Goal: Information Seeking & Learning: Learn about a topic

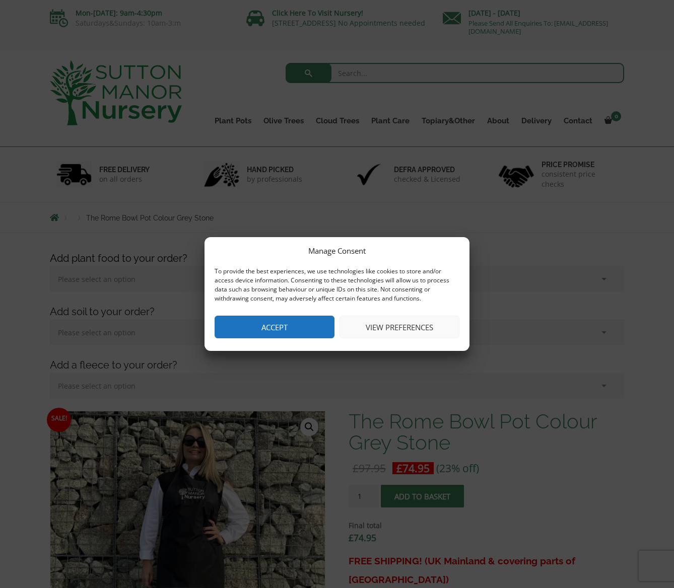
click at [375, 329] on button "View preferences" at bounding box center [399, 327] width 120 height 23
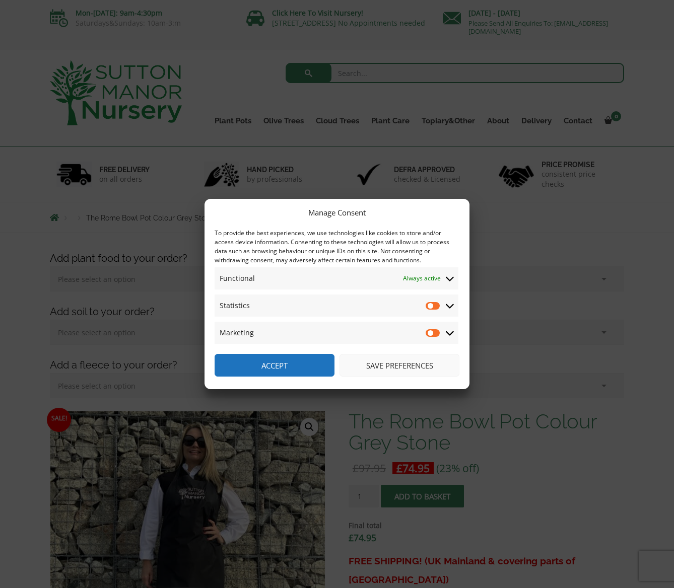
click at [432, 306] on input "Statistics" at bounding box center [433, 306] width 15 height 10
click at [434, 307] on input "Statistics" at bounding box center [433, 306] width 15 height 10
checkbox input "false"
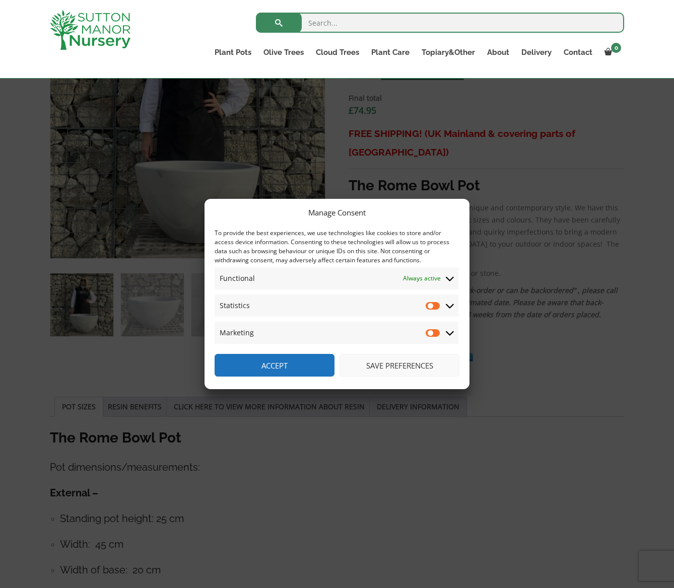
scroll to position [406, 0]
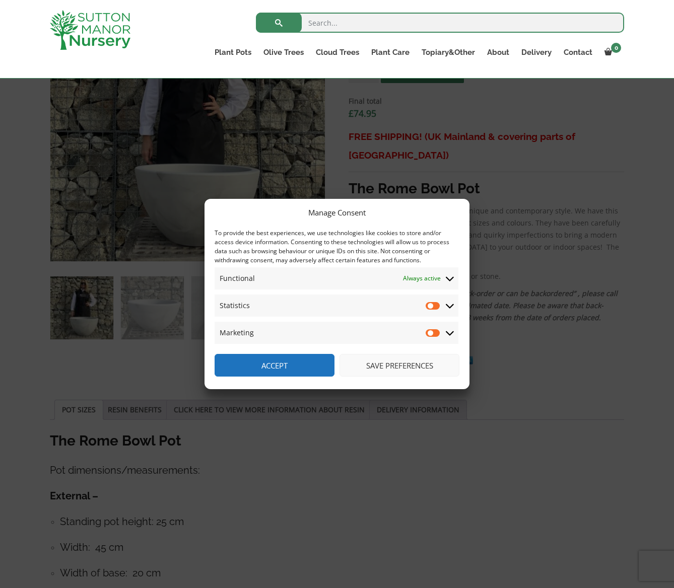
click at [383, 365] on button "Save preferences" at bounding box center [399, 365] width 120 height 23
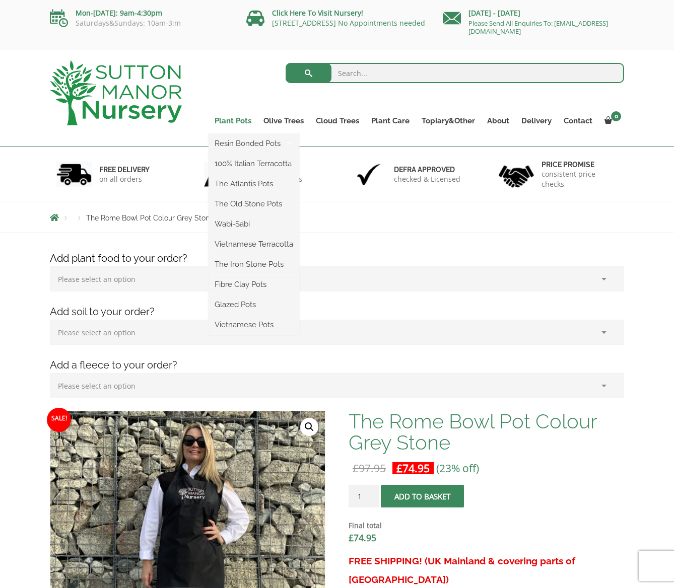
scroll to position [0, 0]
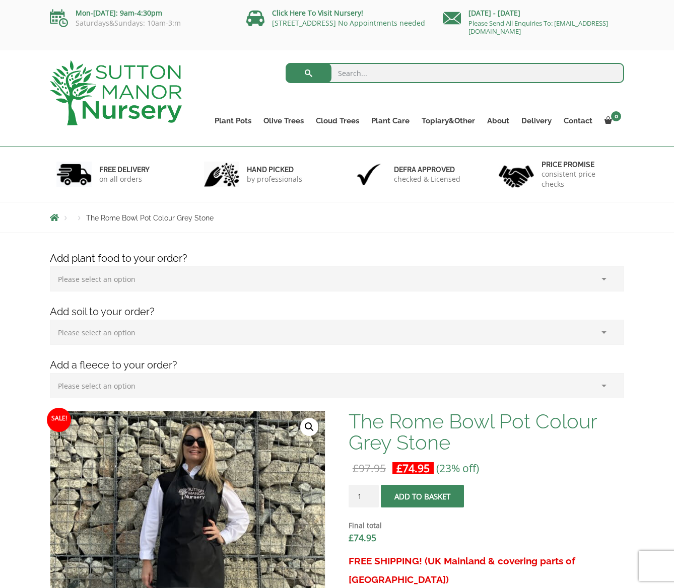
click at [420, 78] on input "search" at bounding box center [455, 73] width 339 height 20
type input "pond pots"
click at [308, 73] on button "submit" at bounding box center [309, 73] width 46 height 20
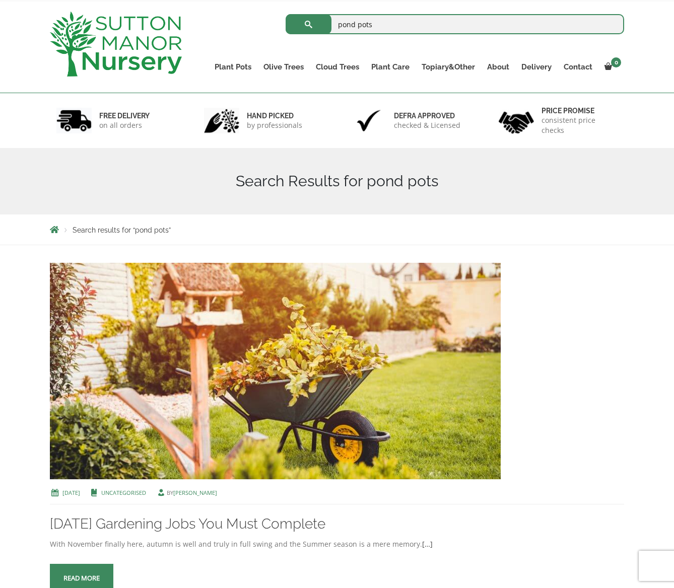
scroll to position [47, 0]
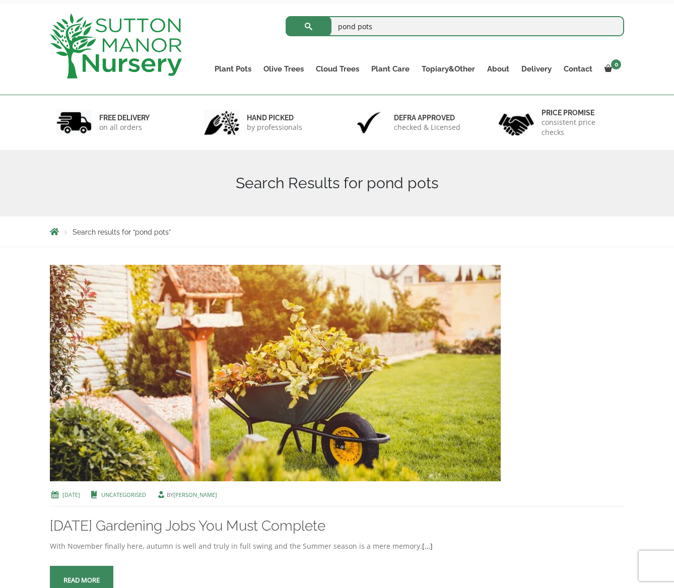
drag, startPoint x: 374, startPoint y: 27, endPoint x: 333, endPoint y: 27, distance: 40.3
click at [333, 27] on input "pond pots" at bounding box center [455, 26] width 339 height 20
type input "water holding pots"
click at [308, 26] on button "submit" at bounding box center [309, 26] width 46 height 20
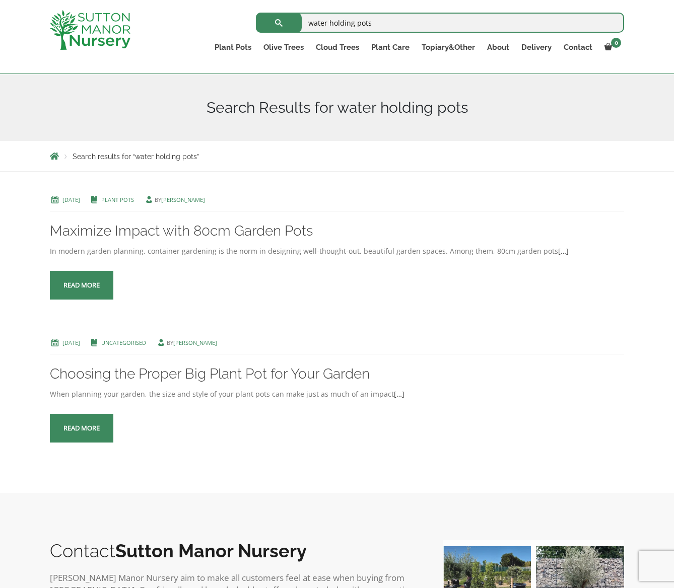
scroll to position [119, 0]
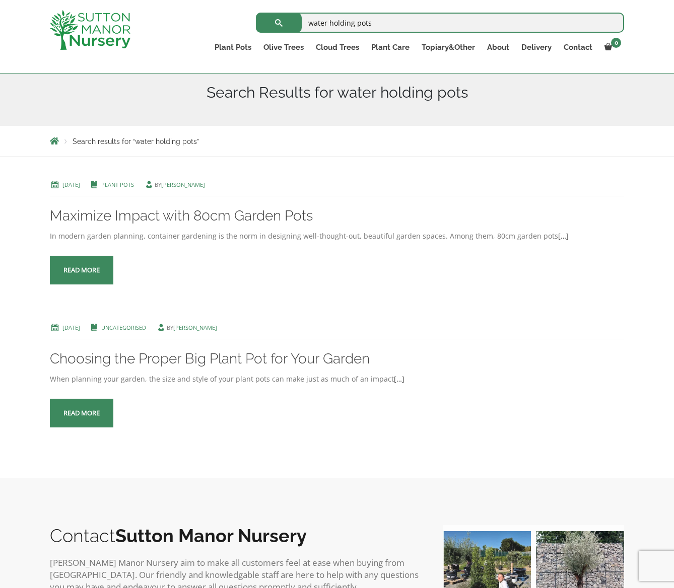
click at [89, 275] on link "Read more" at bounding box center [81, 270] width 63 height 29
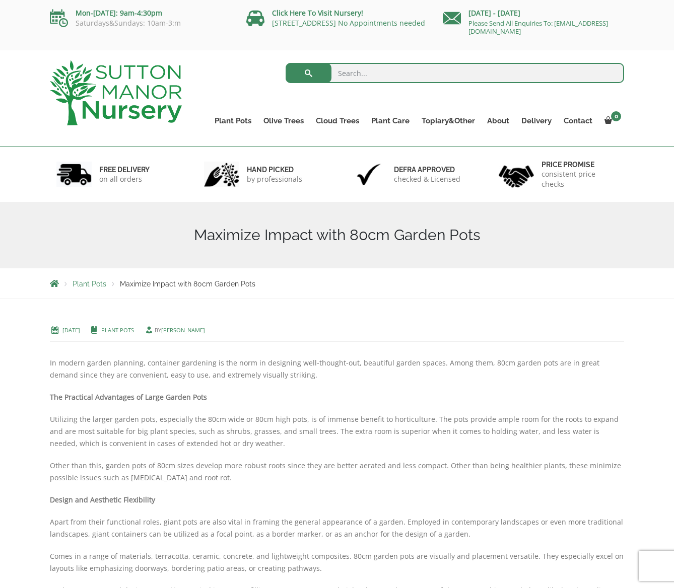
click at [361, 75] on input "search" at bounding box center [455, 73] width 339 height 20
type input "pots for water features"
click at [308, 73] on button "submit" at bounding box center [309, 73] width 46 height 20
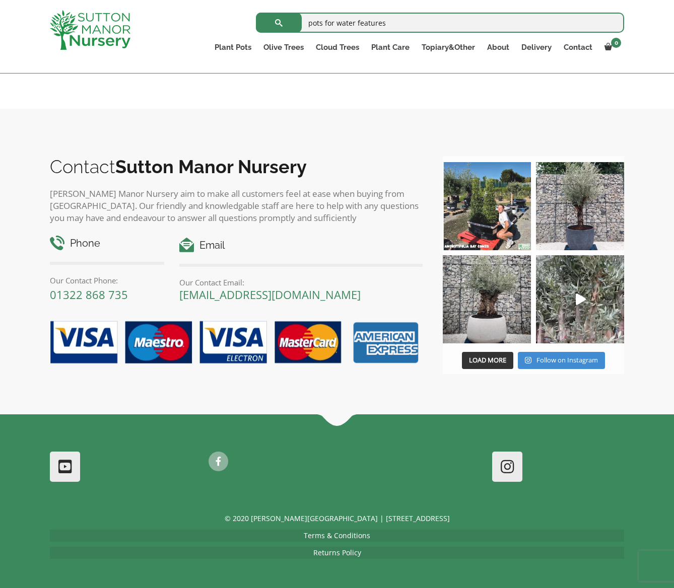
scroll to position [723, 0]
